Goal: Check status

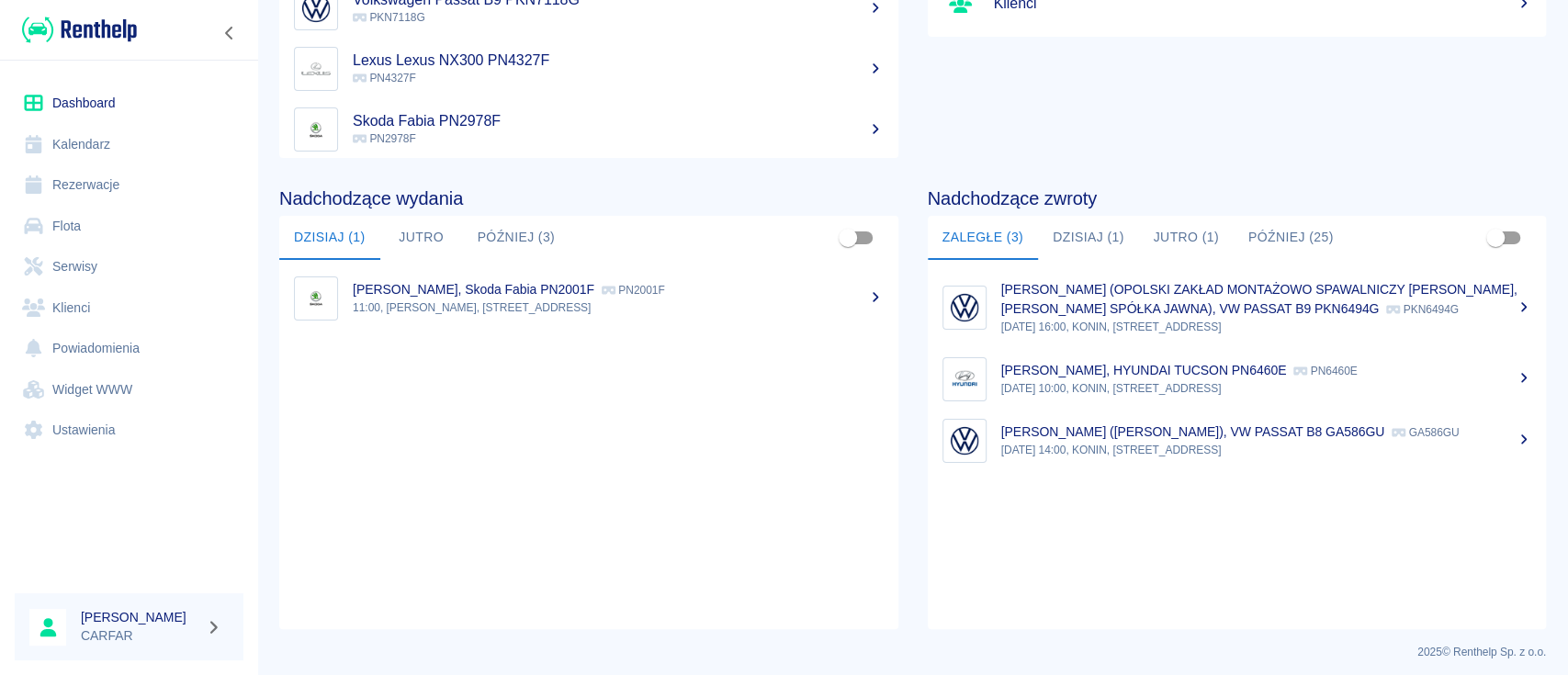
scroll to position [282, 0]
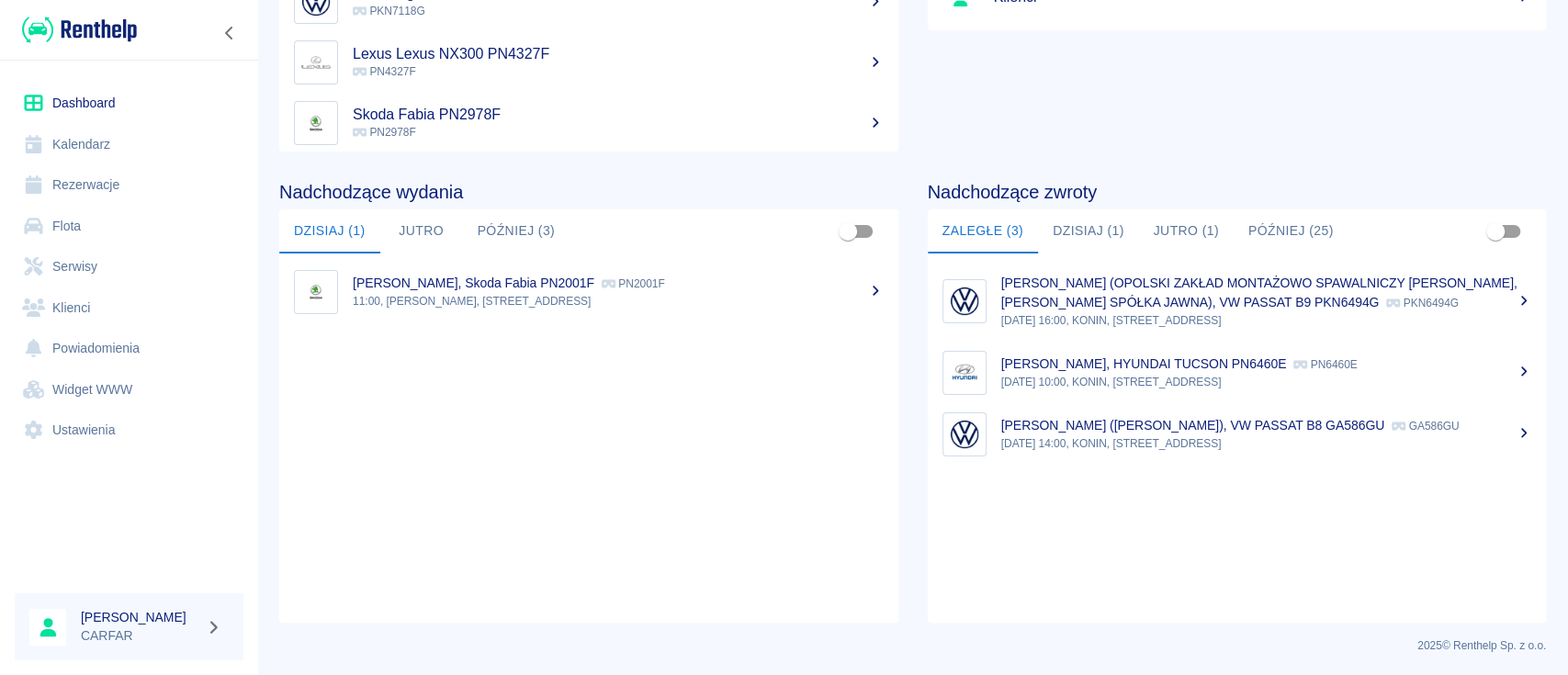
click at [1071, 231] on button "Dzisiaj (1)" at bounding box center [1089, 231] width 101 height 44
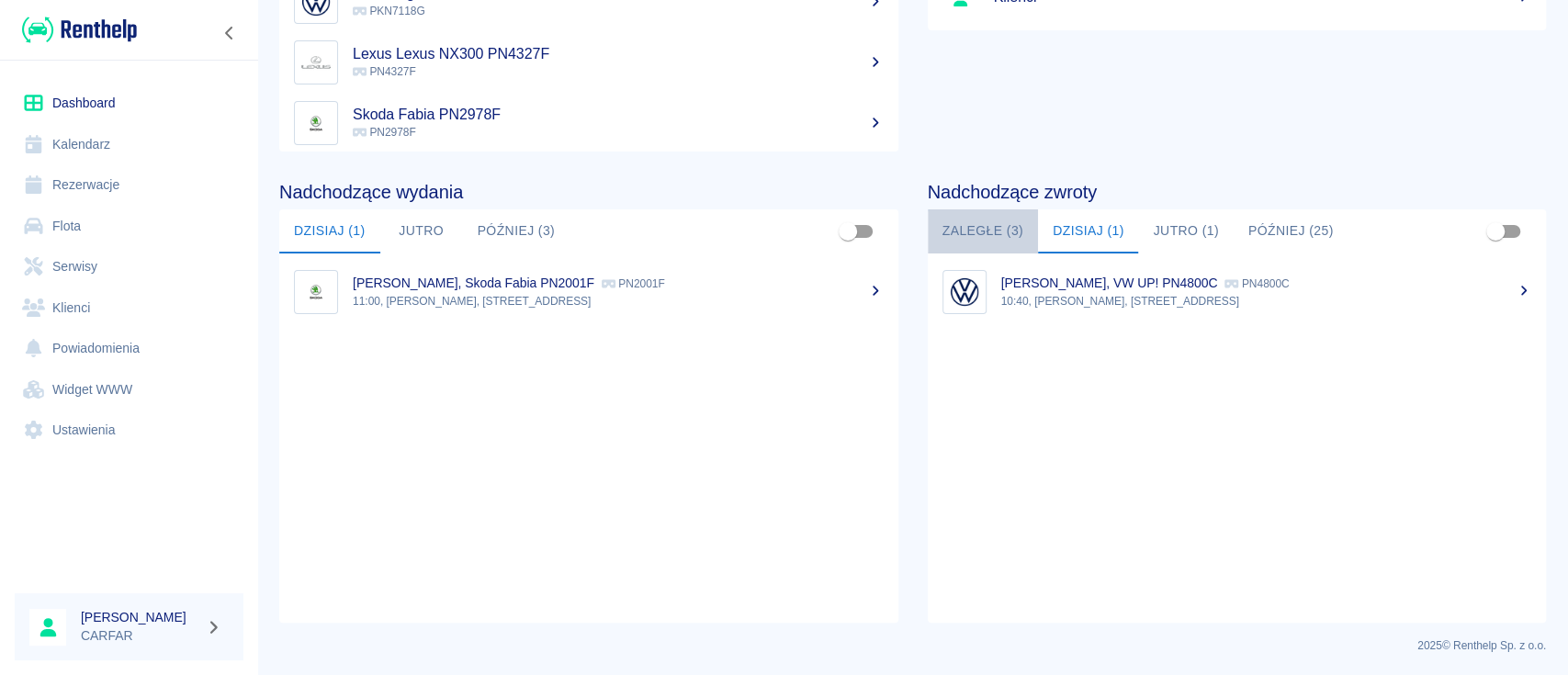
click at [977, 230] on button "Zaległe (3)" at bounding box center [983, 231] width 111 height 44
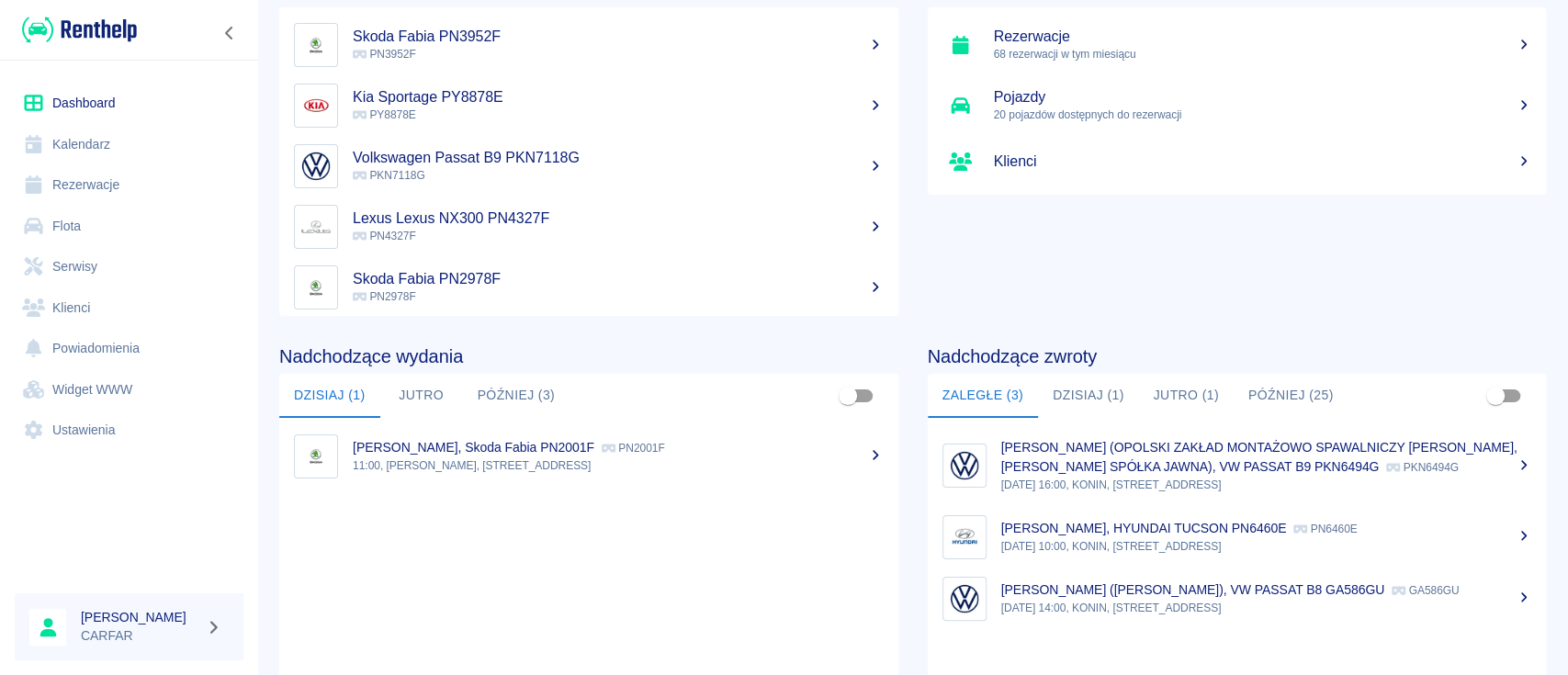
scroll to position [0, 0]
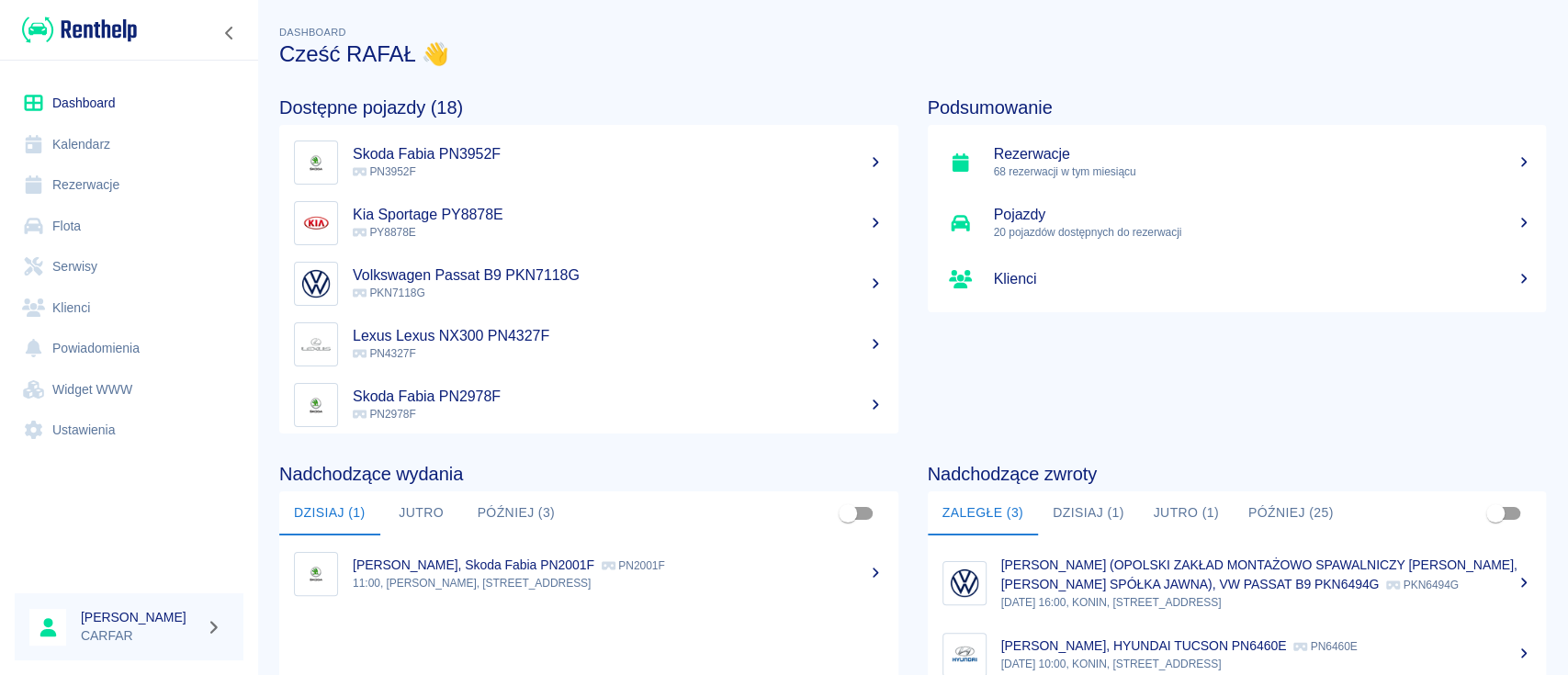
click at [108, 196] on link "Rezerwacje" at bounding box center [129, 184] width 229 height 42
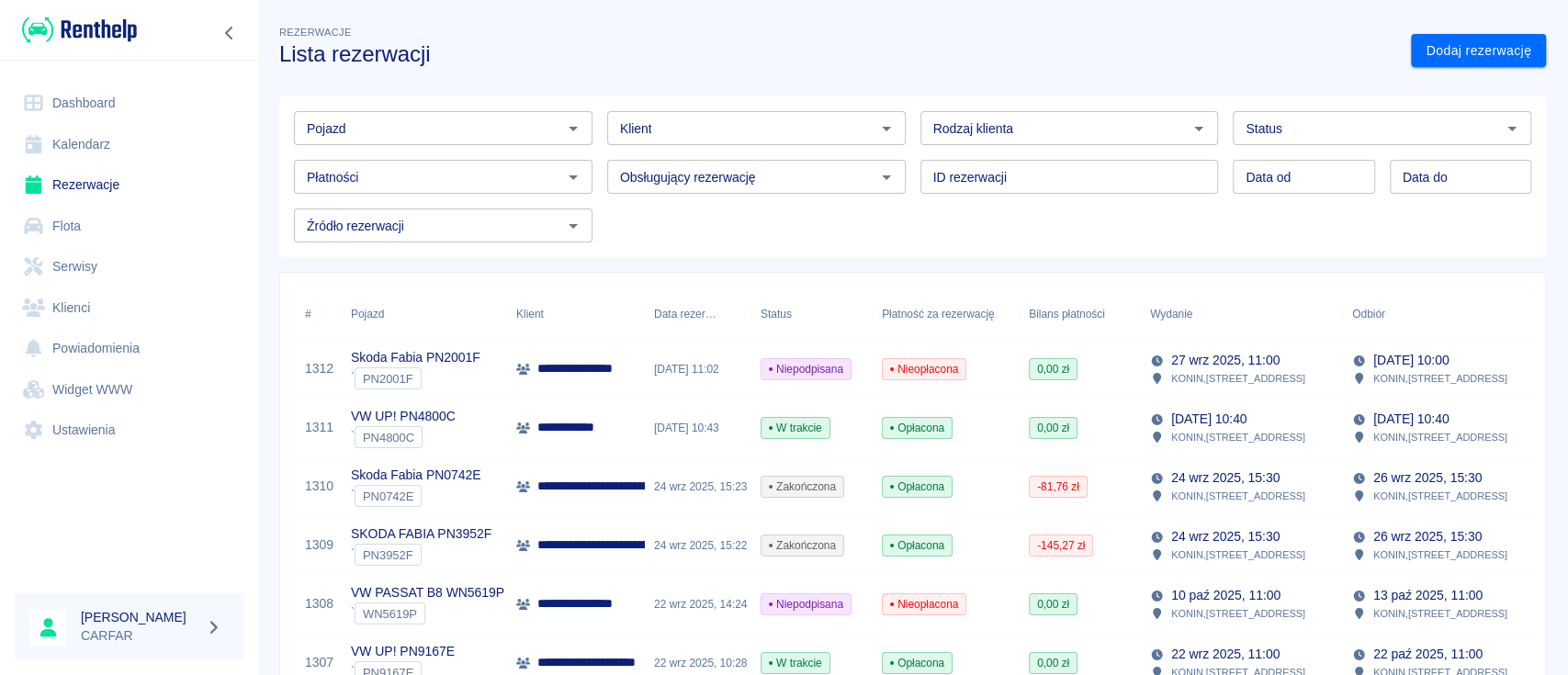
click at [788, 126] on input "Klient" at bounding box center [741, 128] width 257 height 23
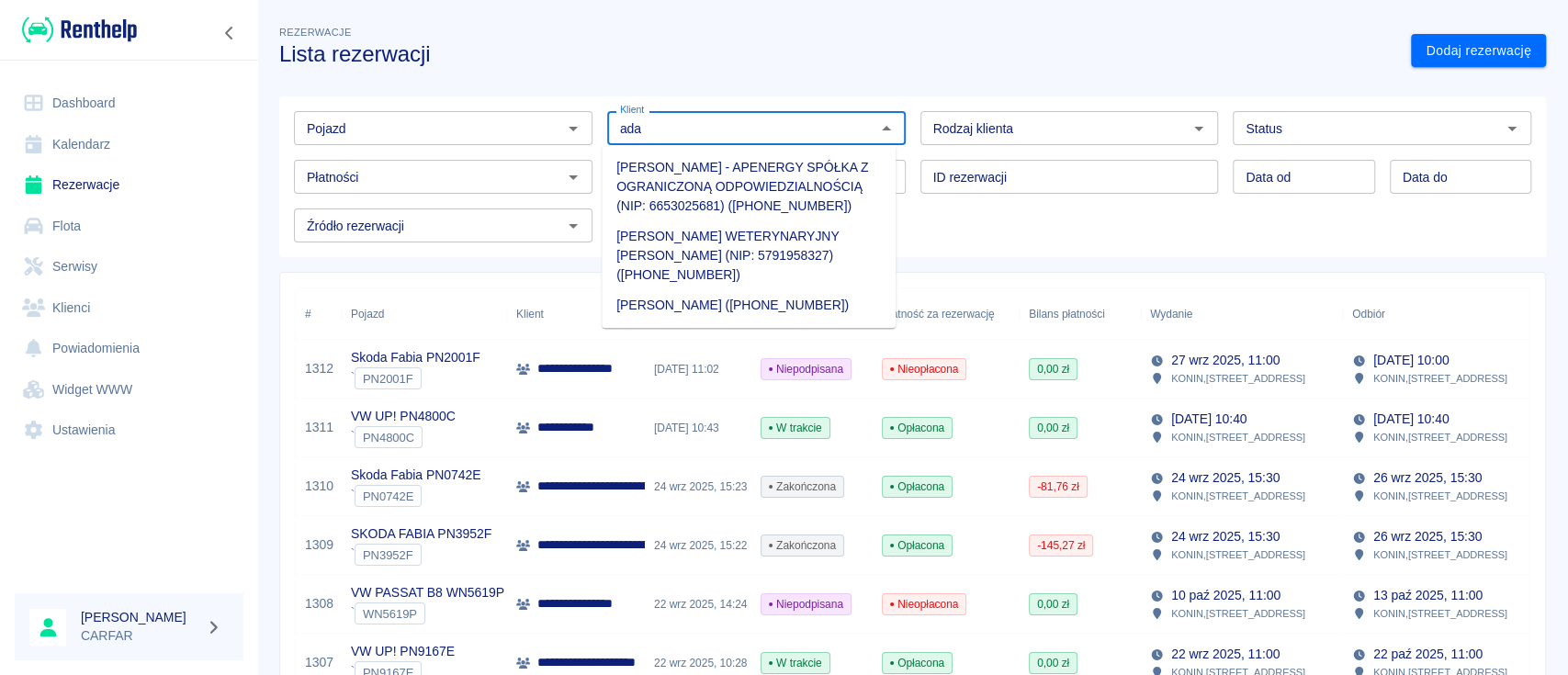
click at [792, 191] on li "[PERSON_NAME] - APENERGY SPÓŁKA Z OGRANICZONĄ ODPOWIEDZIALNOŚCIĄ (NIP: 66530256…" at bounding box center [748, 186] width 294 height 69
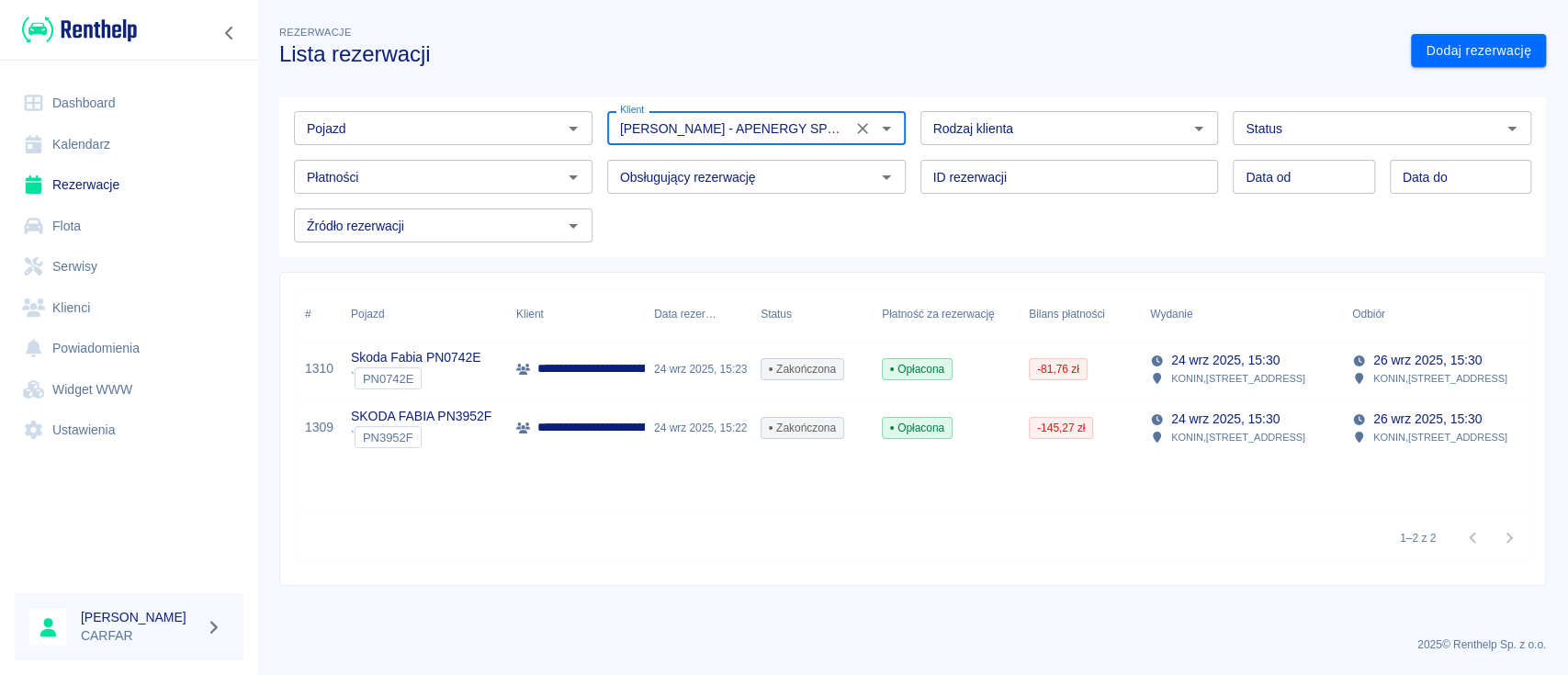
type input "[PERSON_NAME] - APENERGY SPÓŁKA Z OGRANICZONĄ ODPOWIEDZIALNOŚCIĄ (NIP: 66530256…"
click at [633, 367] on p "**********" at bounding box center [731, 369] width 386 height 19
click at [794, 424] on span "Zakończona" at bounding box center [802, 428] width 82 height 16
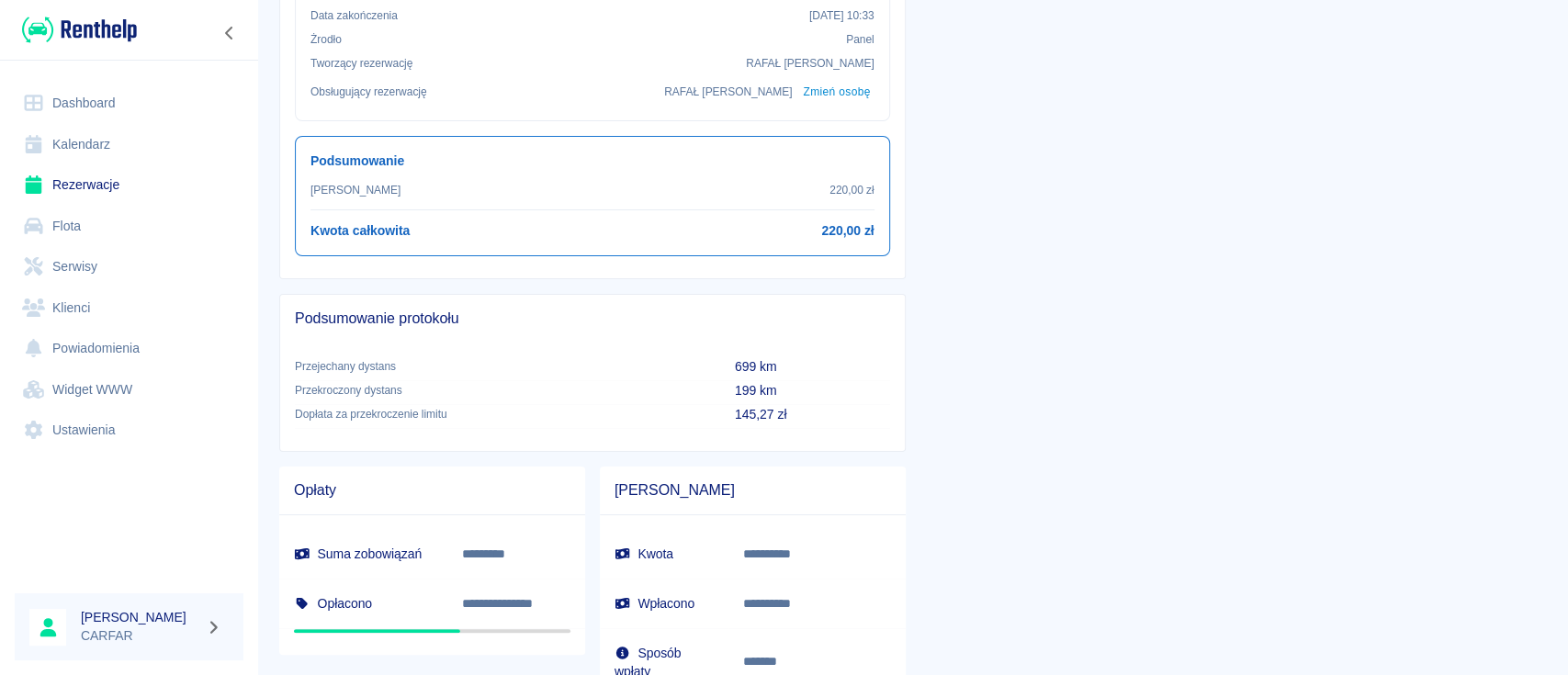
scroll to position [734, 0]
